Goal: Task Accomplishment & Management: Manage account settings

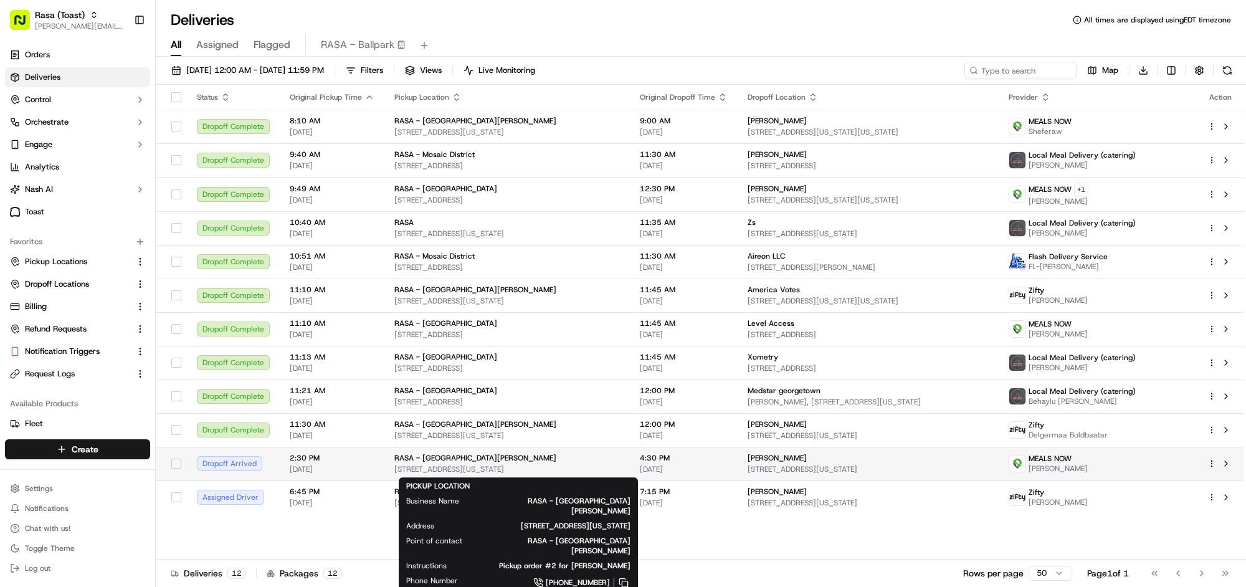
click at [558, 461] on div "RASA - Mount Vernon" at bounding box center [506, 458] width 225 height 10
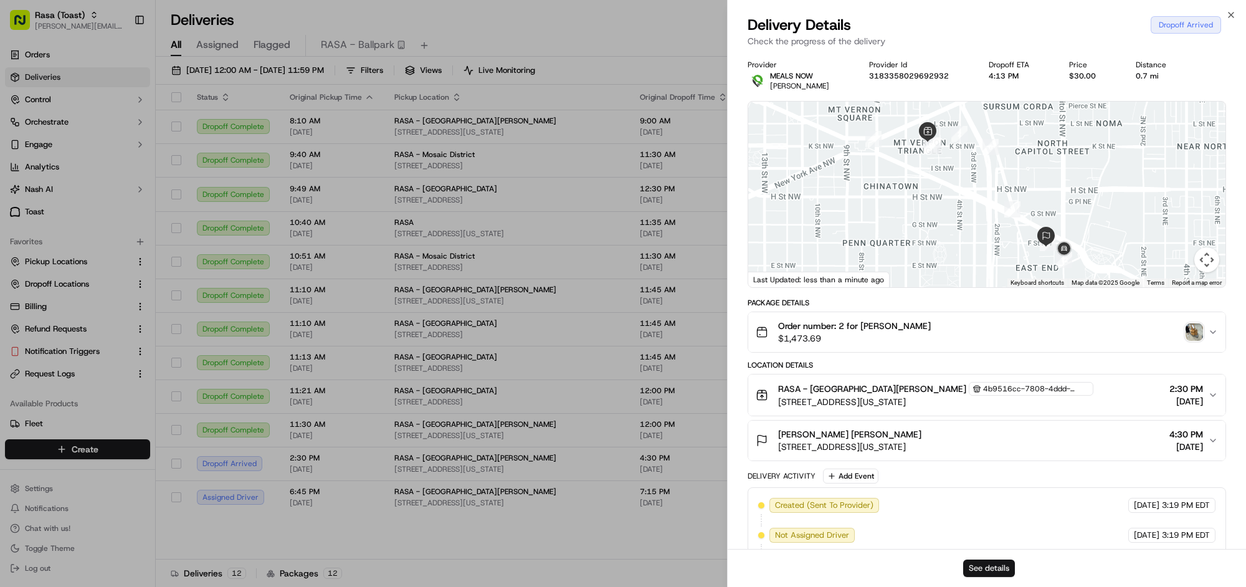
click at [988, 569] on button "See details" at bounding box center [989, 567] width 52 height 17
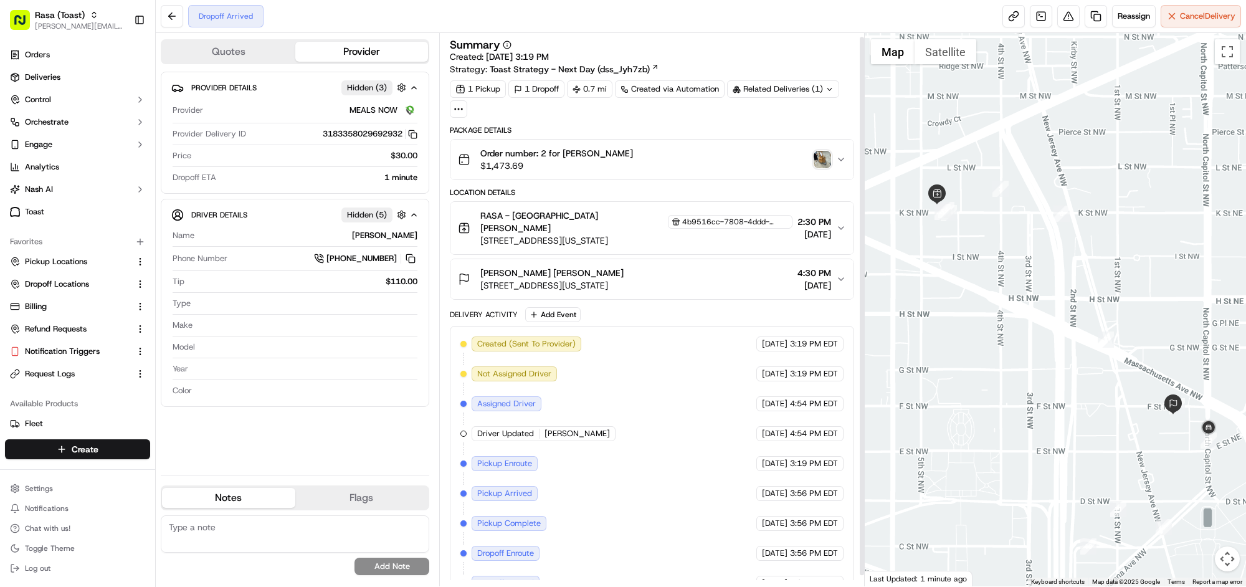
click at [555, 214] on span "RASA - Mount Vernon" at bounding box center [572, 221] width 185 height 25
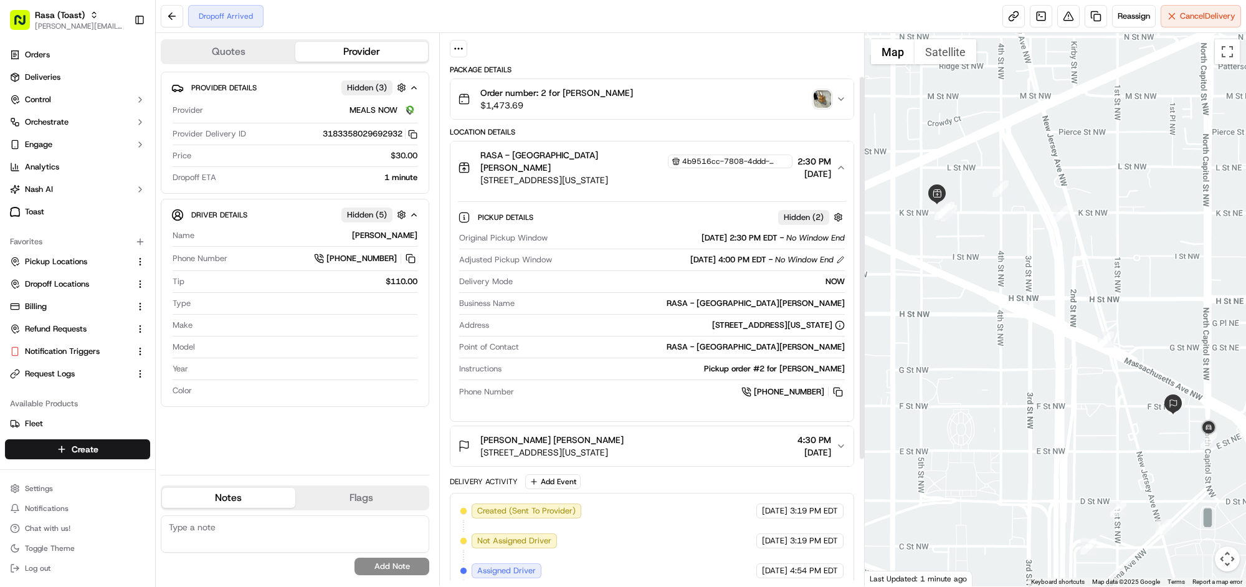
scroll to position [62, 0]
click at [174, 23] on button at bounding box center [172, 16] width 22 height 22
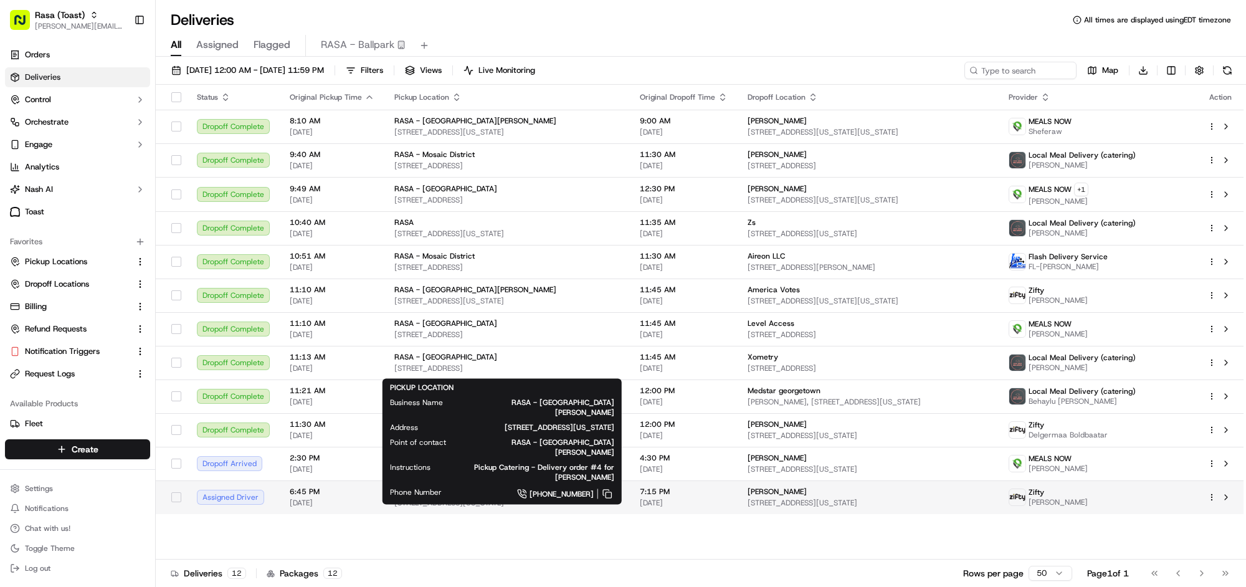
click at [448, 501] on span "485 K St NW, Washington, DC 20001, US" at bounding box center [506, 503] width 225 height 10
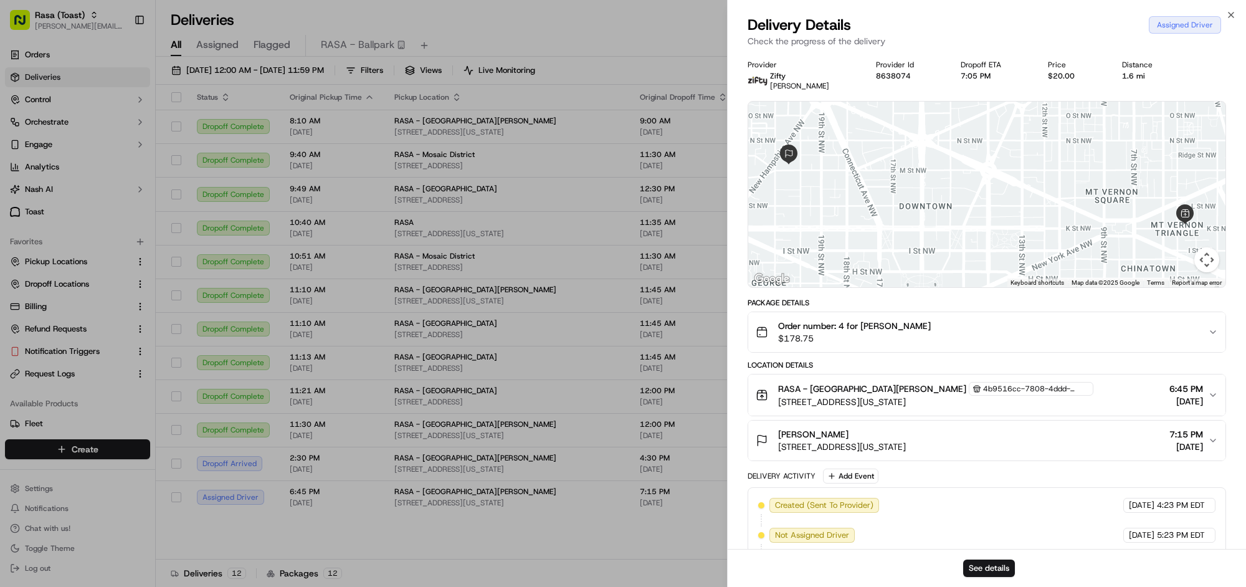
click at [968, 382] on div "4b9516cc-7808-4ddd-8235-b8d04f0b0373" at bounding box center [1030, 389] width 125 height 14
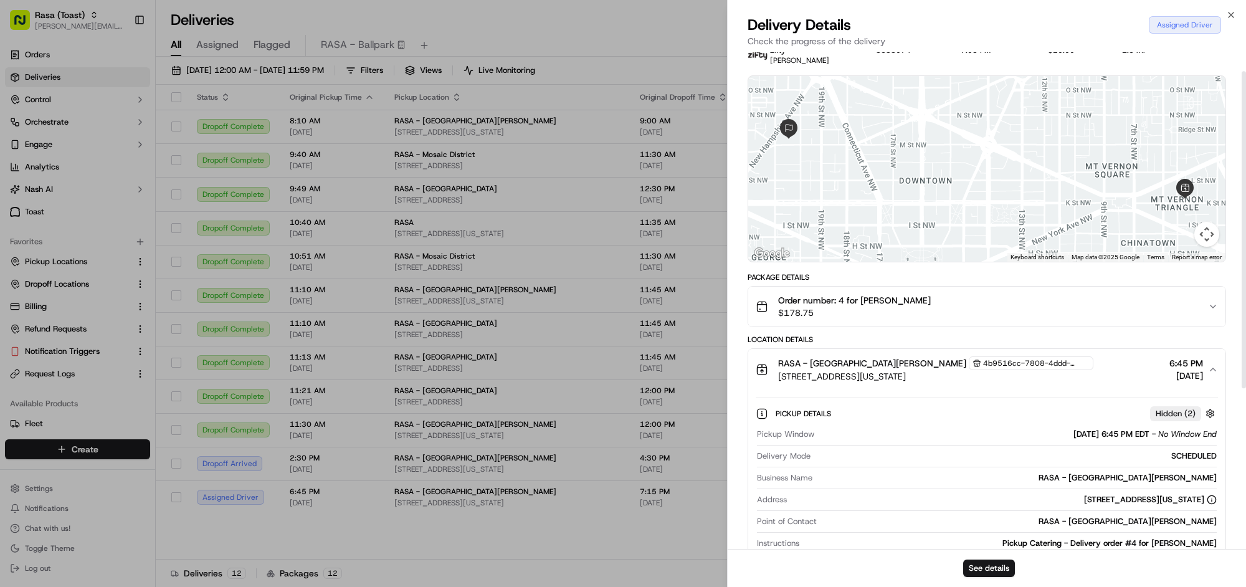
scroll to position [34, 0]
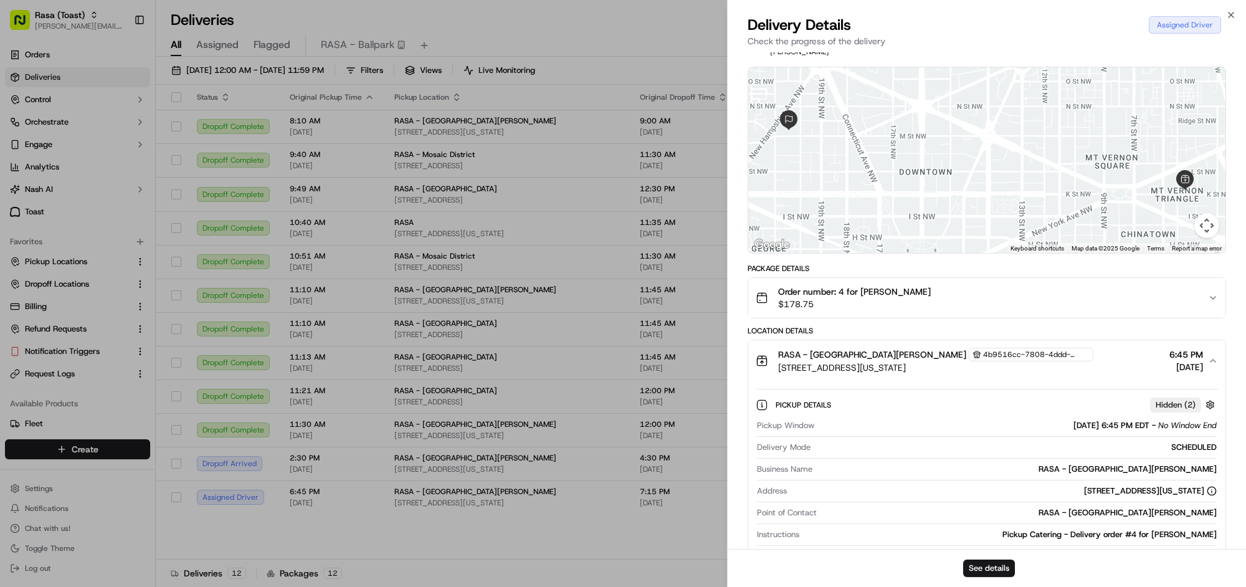
drag, startPoint x: 901, startPoint y: 386, endPoint x: 899, endPoint y: 372, distance: 13.2
click at [901, 385] on div "Pickup Details Hidden ( 2 ) Pickup Window 09/15/2025 6:45 PM EDT - No Window En…" at bounding box center [986, 479] width 477 height 196
click at [899, 372] on span "485 K St NW, Washington, DC 20001, US" at bounding box center [935, 367] width 315 height 12
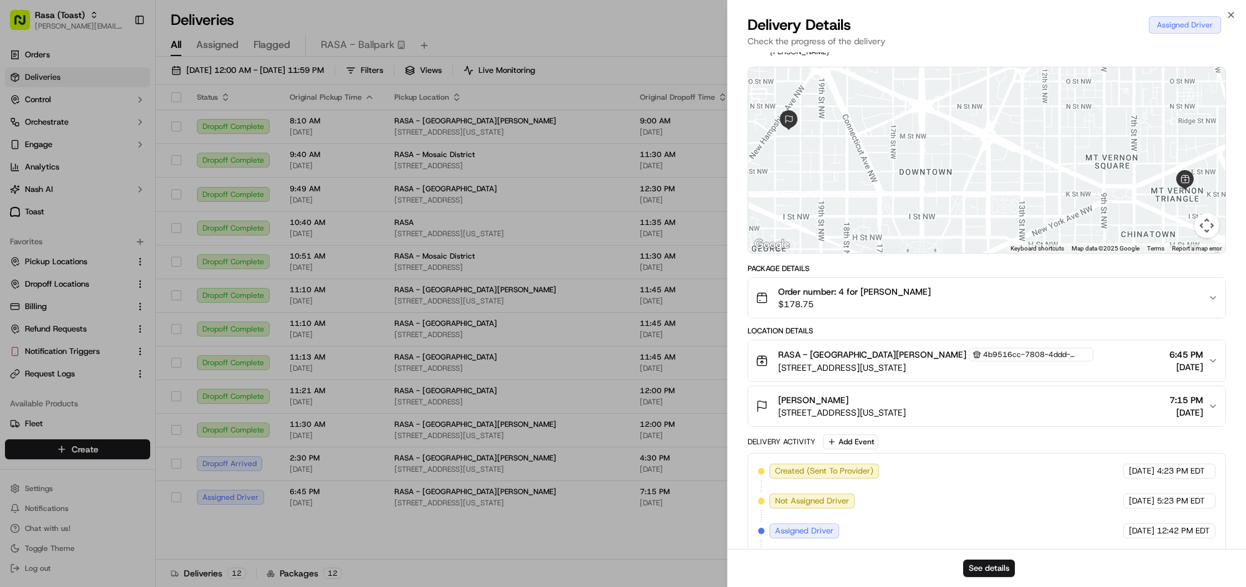
click at [892, 405] on div "Rachel Williams" at bounding box center [842, 400] width 128 height 12
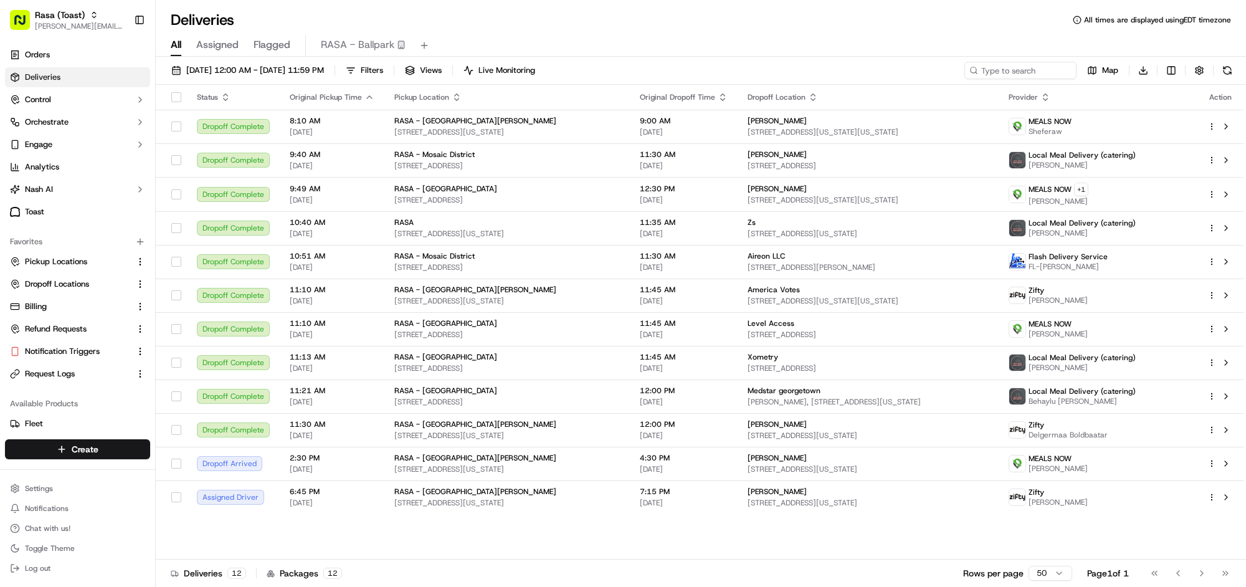
click at [1175, 73] on html "Rasa (Toast) mariam@usenash.com Toggle Sidebar Orders Deliveries Control Orches…" at bounding box center [623, 293] width 1246 height 587
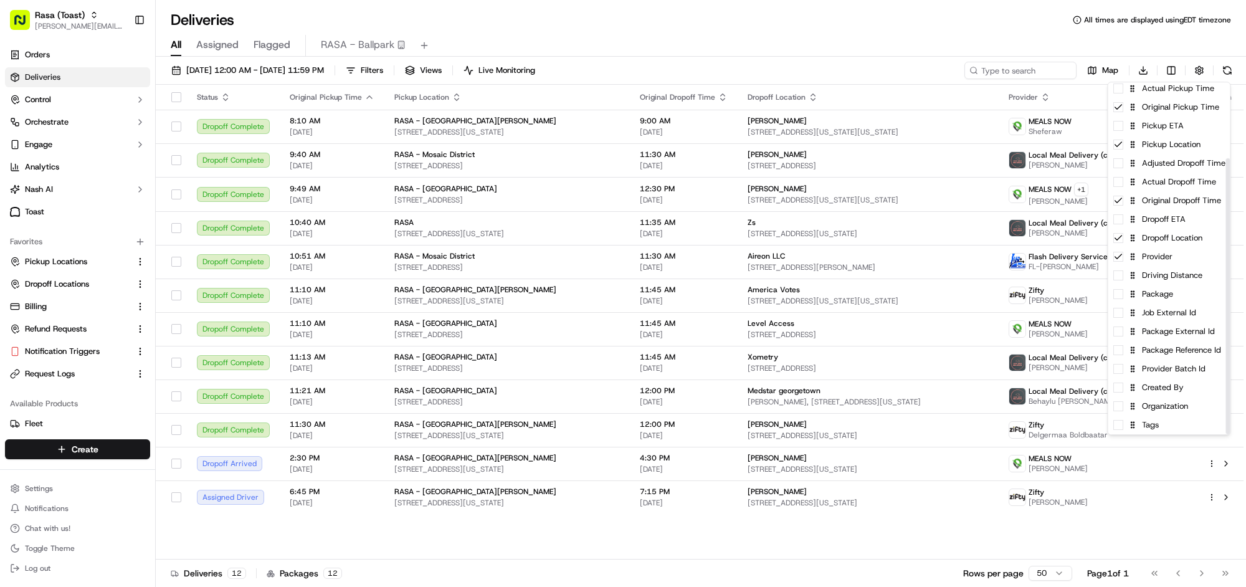
scroll to position [97, 0]
click at [1178, 411] on div "Tags" at bounding box center [1169, 406] width 122 height 19
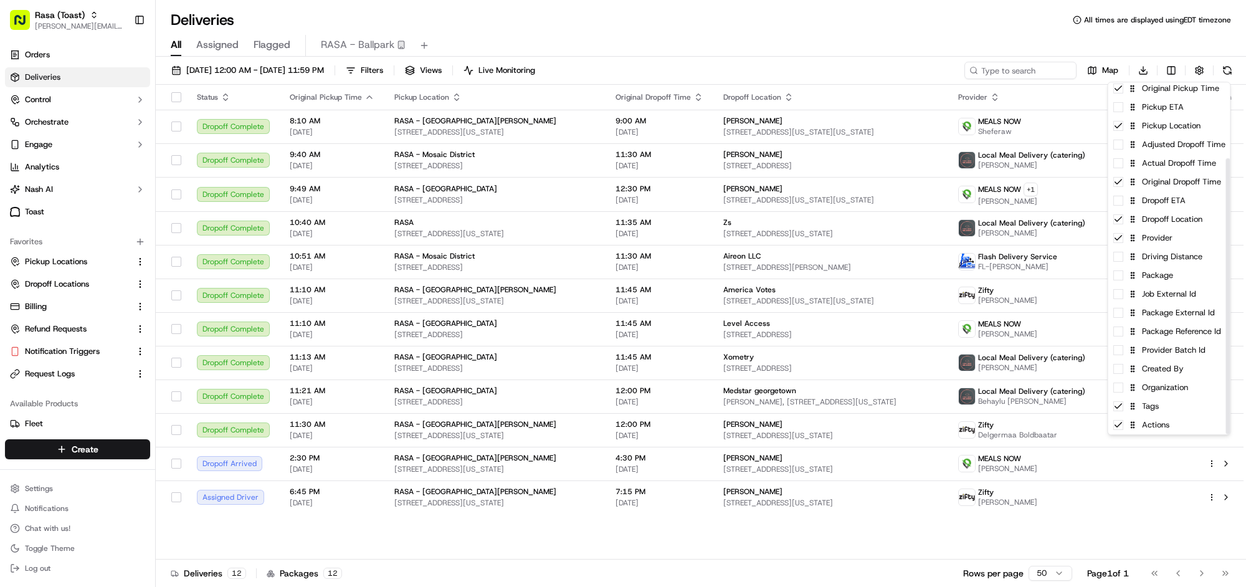
click at [880, 18] on html "Rasa (Toast) mariam@usenash.com Toggle Sidebar Orders Deliveries Control Orches…" at bounding box center [623, 293] width 1246 height 587
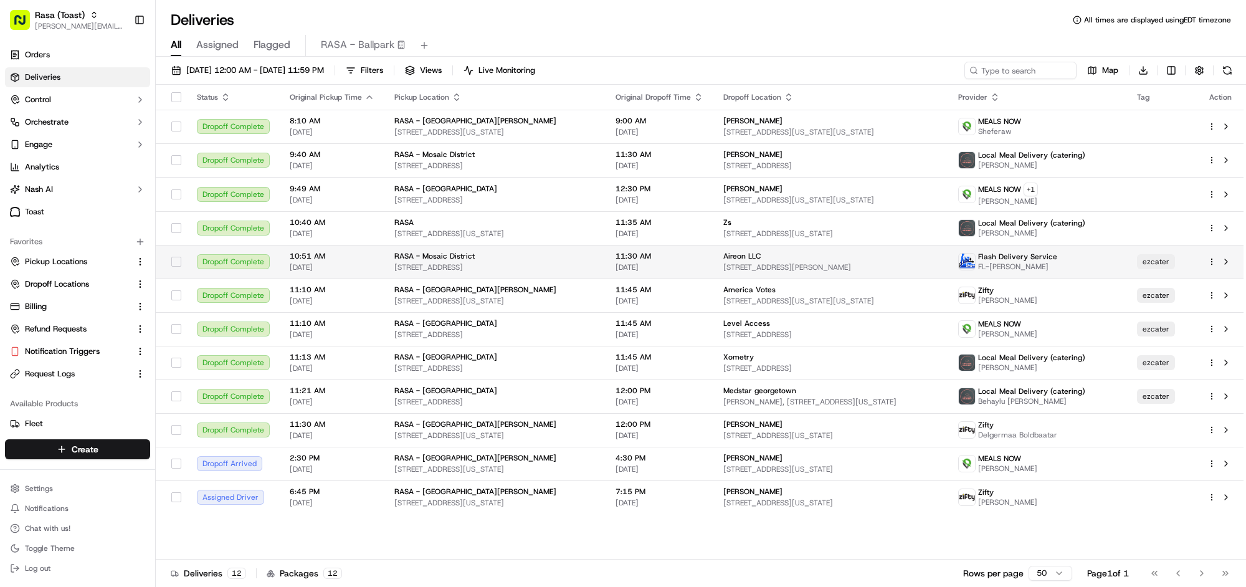
click at [1057, 268] on span "FL-KIM" at bounding box center [1017, 267] width 79 height 10
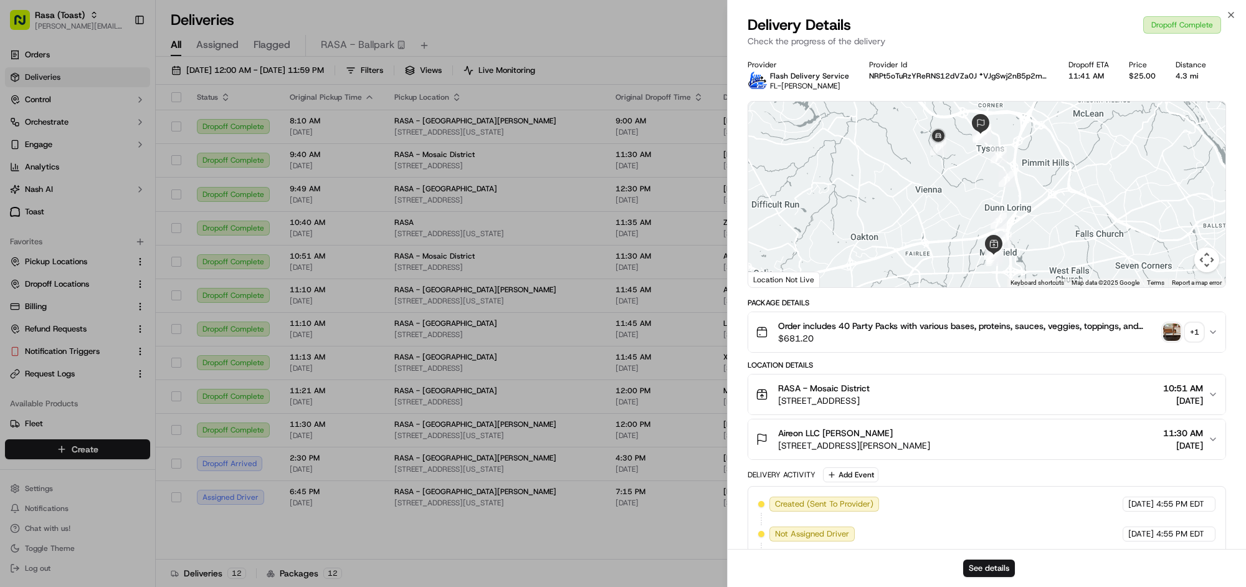
click at [1037, 439] on div "Aireon LLC Eliza Bracy 8484 Westpark Dr Suite #300, McLean, VA 22102, USA 11:30…" at bounding box center [981, 439] width 452 height 25
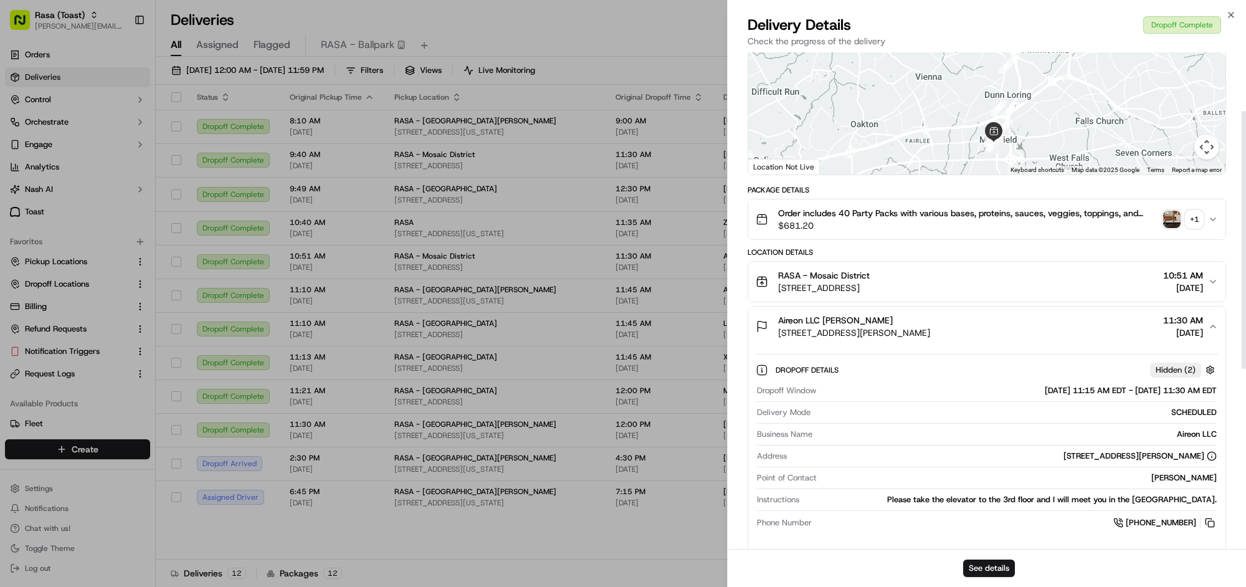
scroll to position [109, 0]
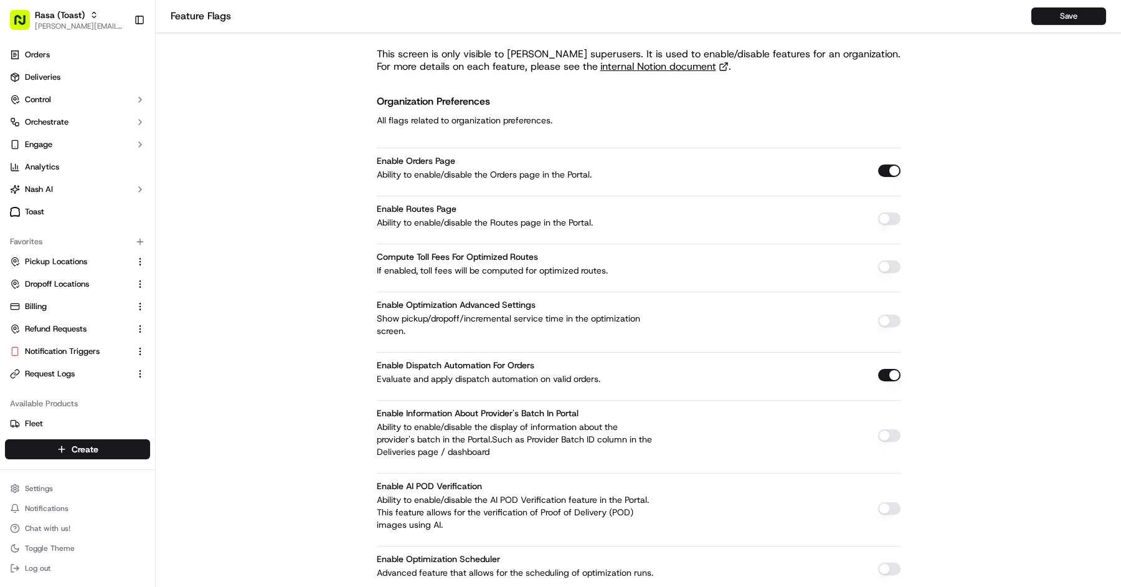
scroll to position [2733, 0]
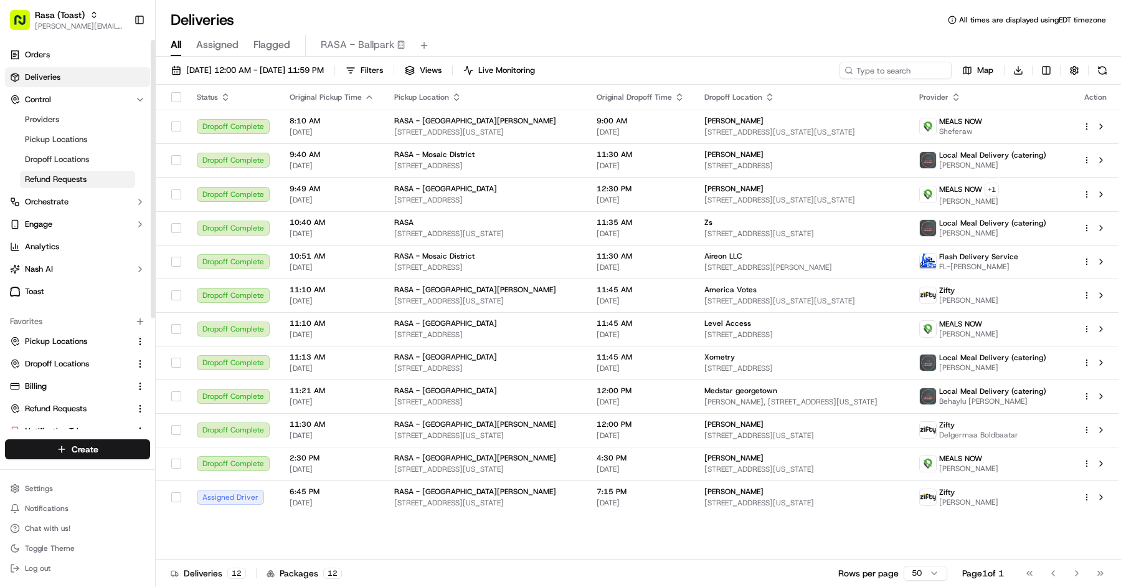
click at [83, 180] on span "Refund Requests" at bounding box center [56, 179] width 62 height 11
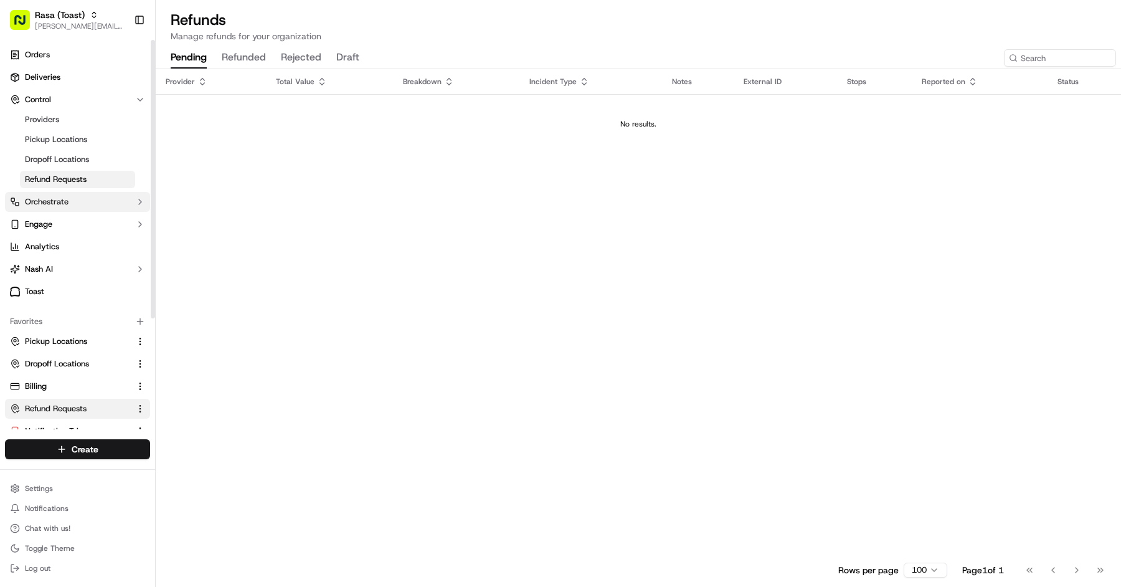
click at [82, 202] on button "Orchestrate" at bounding box center [77, 202] width 145 height 20
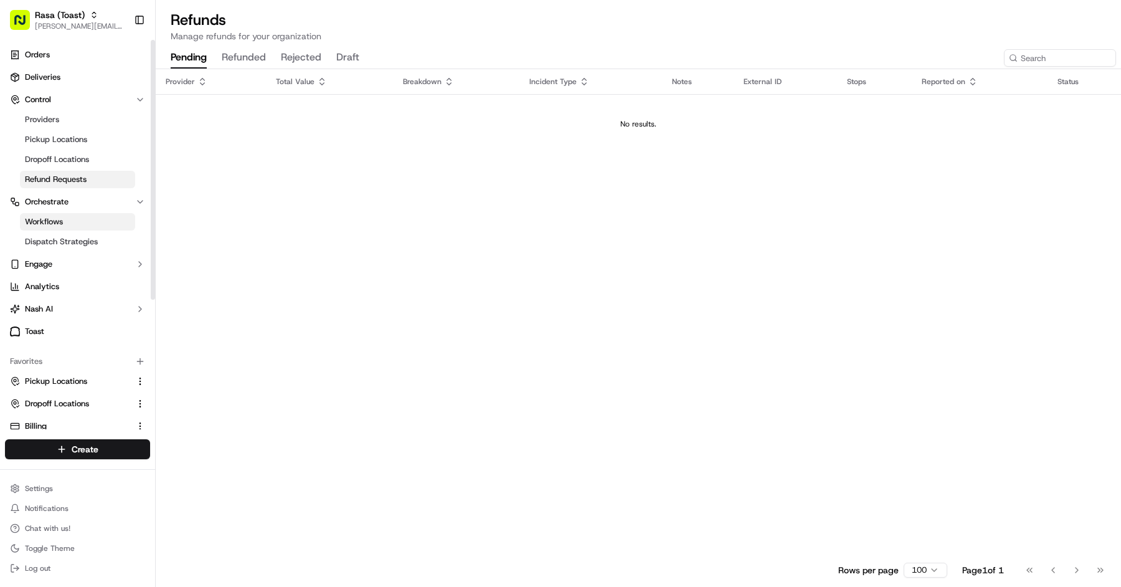
click at [79, 220] on link "Workflows" at bounding box center [77, 221] width 115 height 17
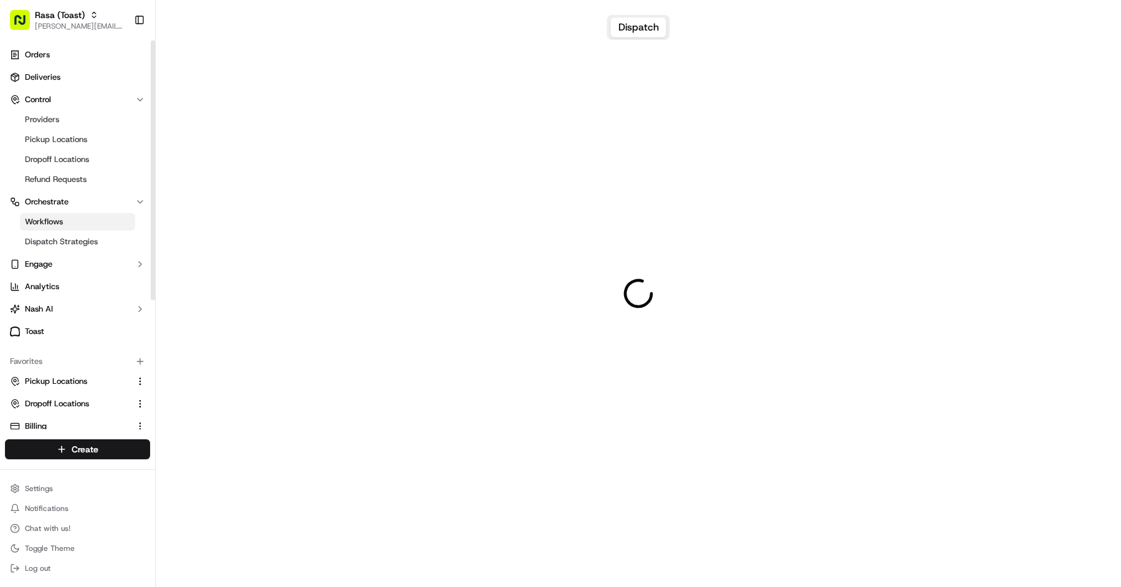
scroll to position [1, 0]
